Goal: Task Accomplishment & Management: Manage account settings

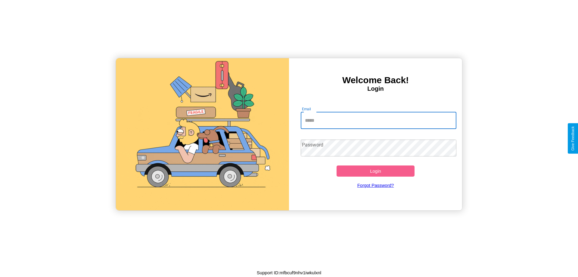
click at [379, 120] on input "Email" at bounding box center [379, 120] width 156 height 17
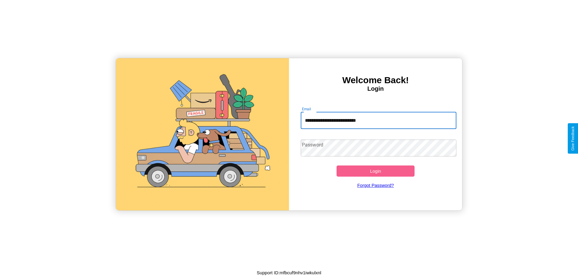
type input "**********"
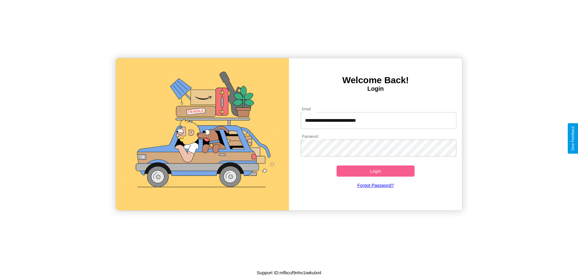
click at [376, 171] on button "Login" at bounding box center [376, 170] width 78 height 11
